Goal: Task Accomplishment & Management: Manage account settings

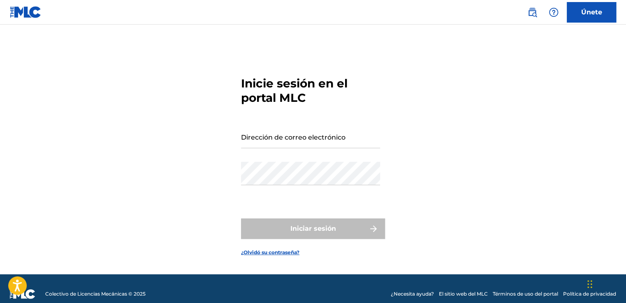
click at [313, 106] on form "Inicie sesión en el portal MLC Dirección de correo electrónico Contraseña Inici…" at bounding box center [313, 159] width 144 height 229
click at [311, 134] on input "Dirección de correo electrónico" at bounding box center [310, 136] width 139 height 23
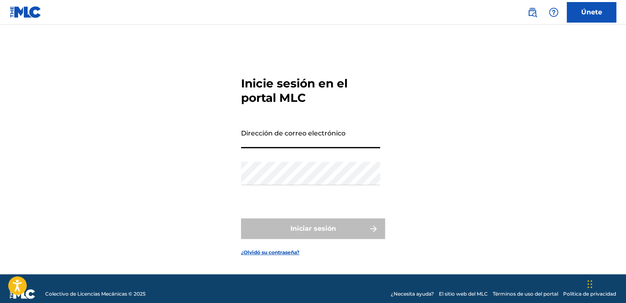
type input "[EMAIL_ADDRESS][DOMAIN_NAME]"
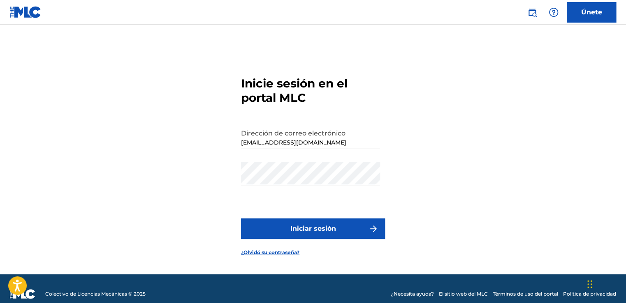
click at [292, 220] on button "Iniciar sesión" at bounding box center [313, 229] width 144 height 21
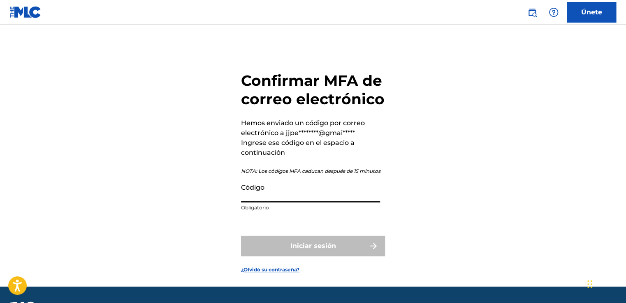
click at [283, 199] on input "Código" at bounding box center [310, 190] width 139 height 23
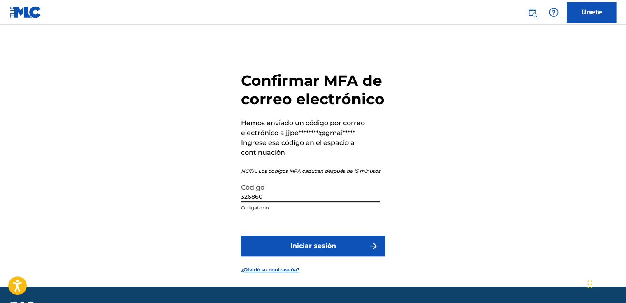
type input "326860"
click at [319, 248] on font "Iniciar sesión" at bounding box center [313, 246] width 46 height 10
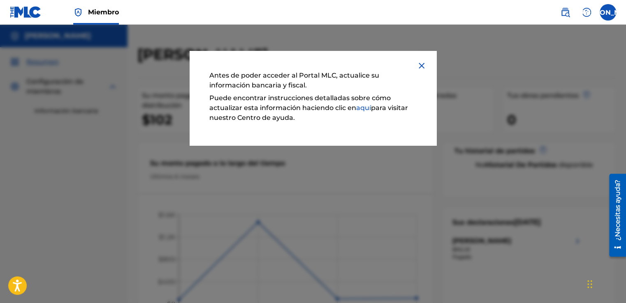
click at [364, 107] on link "aquí" at bounding box center [363, 108] width 15 height 8
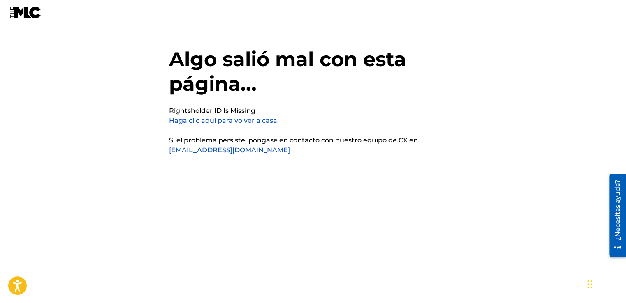
click at [232, 120] on link "Haga clic aquí para volver a casa." at bounding box center [224, 121] width 110 height 8
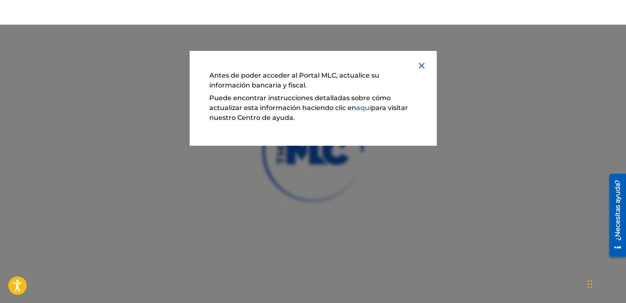
click at [423, 65] on img at bounding box center [422, 66] width 10 height 10
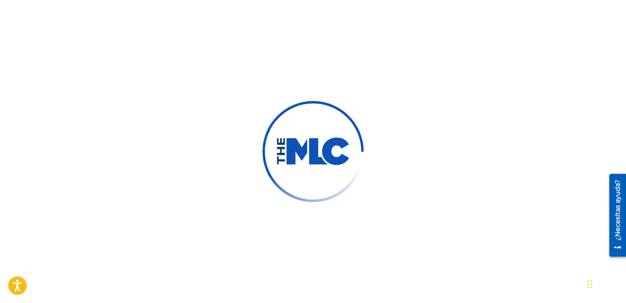
scroll to position [69, 0]
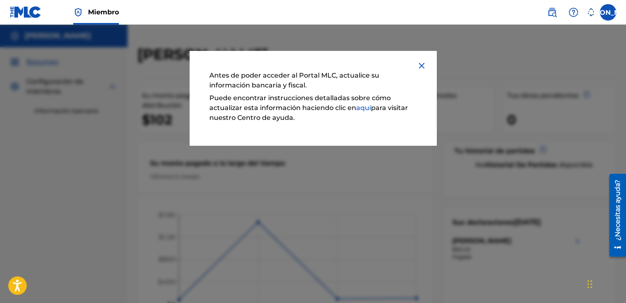
click at [363, 108] on link "aquí" at bounding box center [363, 108] width 15 height 8
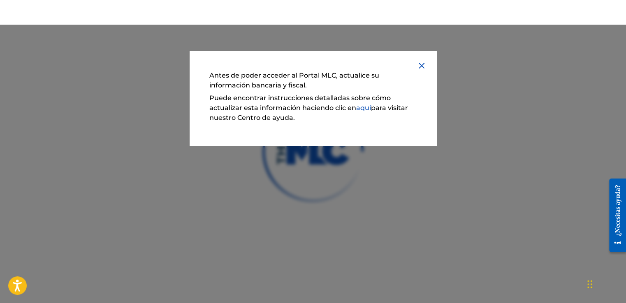
click at [421, 65] on img at bounding box center [422, 66] width 10 height 10
